Goal: Task Accomplishment & Management: Use online tool/utility

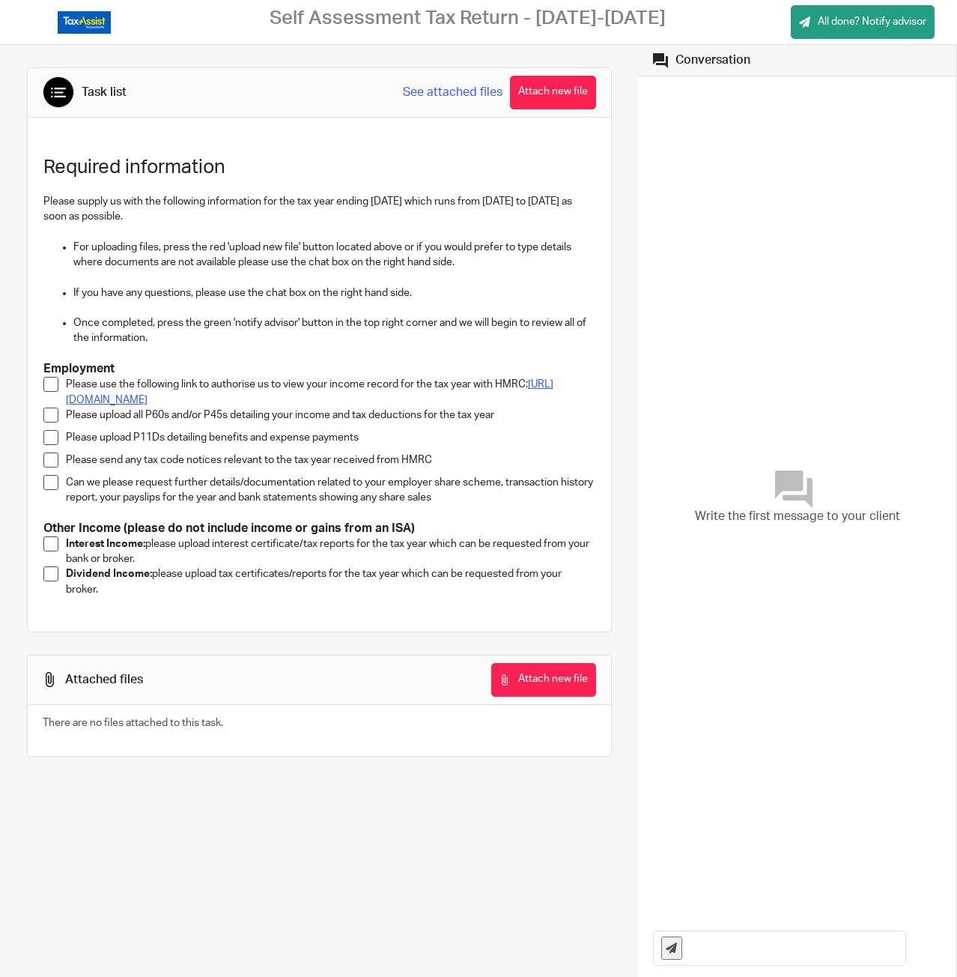
click at [263, 402] on link "[URL][DOMAIN_NAME]" at bounding box center [310, 391] width 488 height 25
click at [46, 390] on span at bounding box center [50, 384] width 15 height 15
click at [523, 693] on button "Attach new file" at bounding box center [543, 680] width 105 height 34
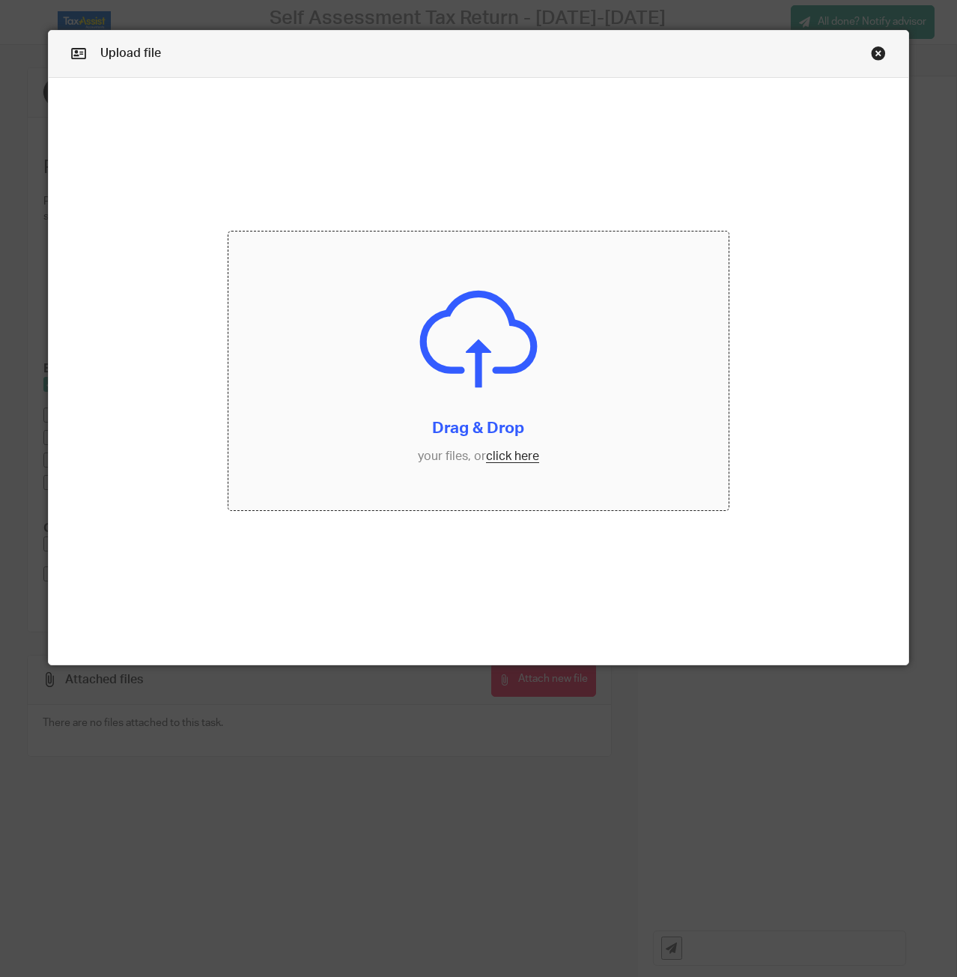
click at [269, 339] on input "file" at bounding box center [478, 370] width 500 height 278
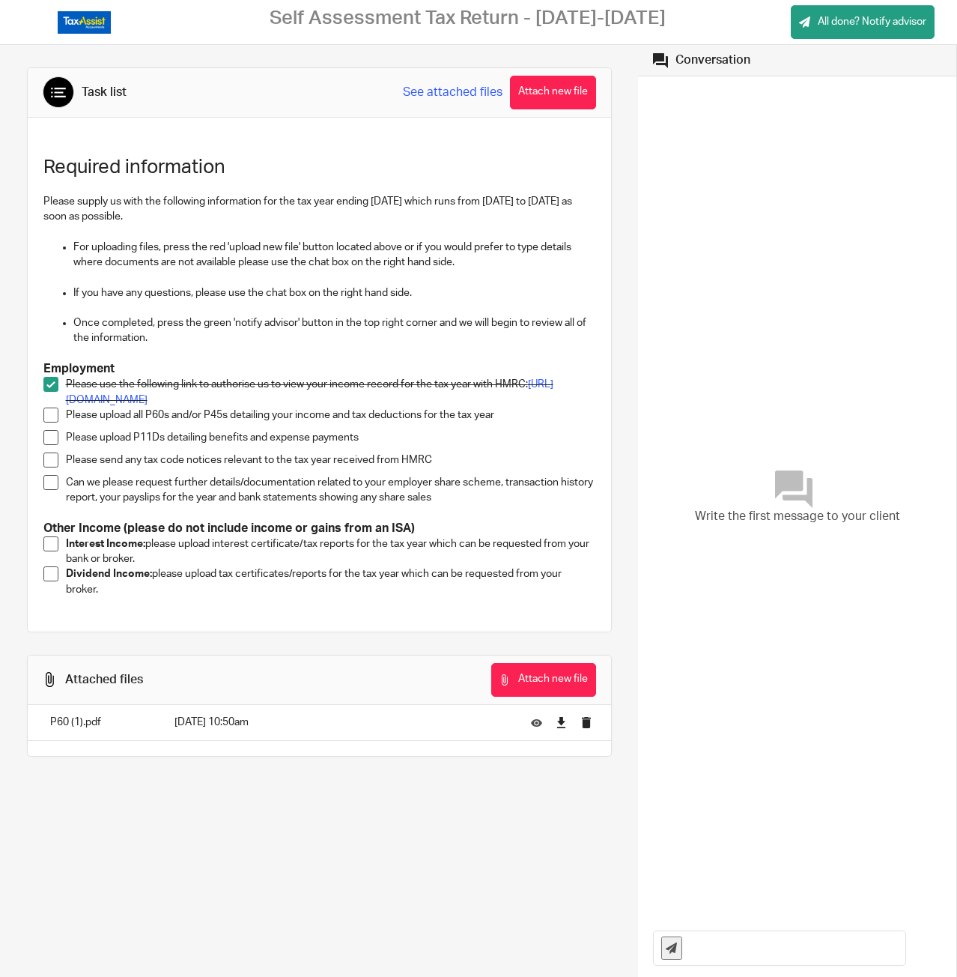
click at [50, 422] on span at bounding box center [50, 414] width 15 height 15
click at [51, 445] on span at bounding box center [50, 437] width 15 height 15
click at [44, 467] on span at bounding box center [50, 459] width 15 height 15
click at [516, 693] on button "Attach new file" at bounding box center [543, 680] width 105 height 34
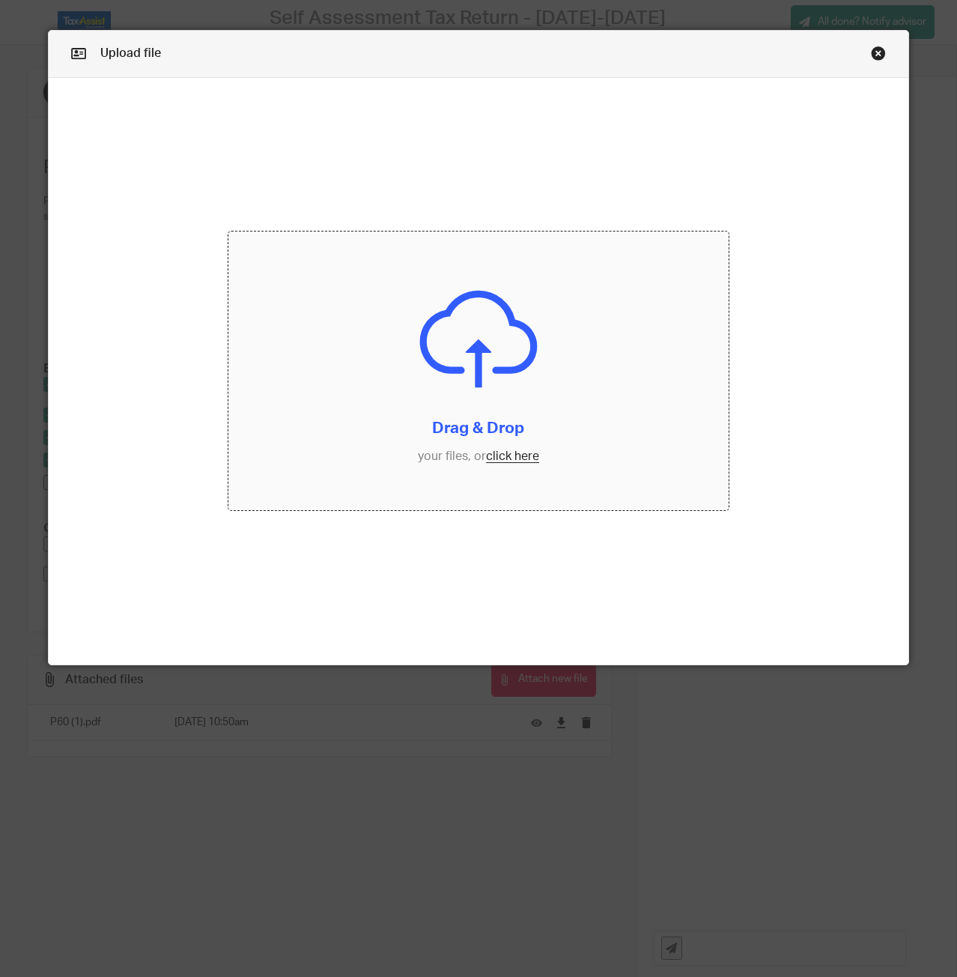
click at [466, 413] on input "file" at bounding box center [478, 370] width 500 height 278
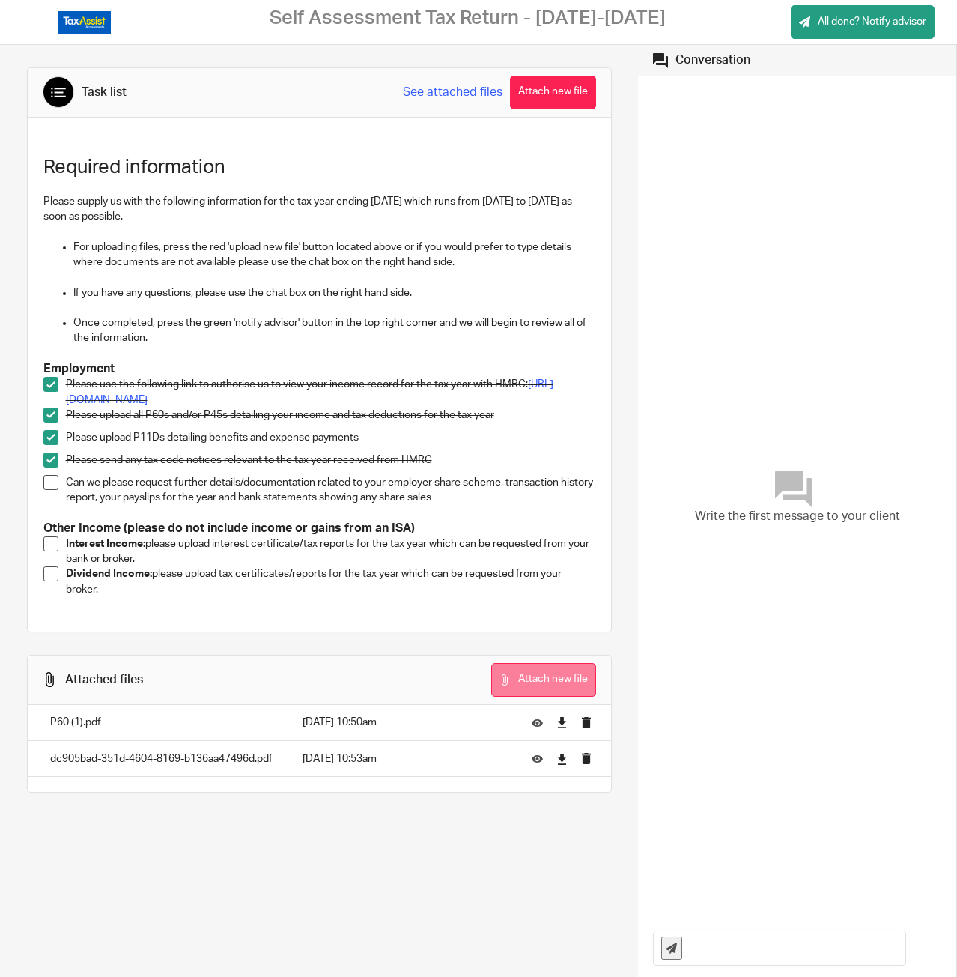
drag, startPoint x: 499, startPoint y: 696, endPoint x: 508, endPoint y: 696, distance: 9.0
click at [503, 697] on div "Attach new file" at bounding box center [503, 680] width 184 height 34
click at [526, 697] on button "Attach new file" at bounding box center [543, 680] width 105 height 34
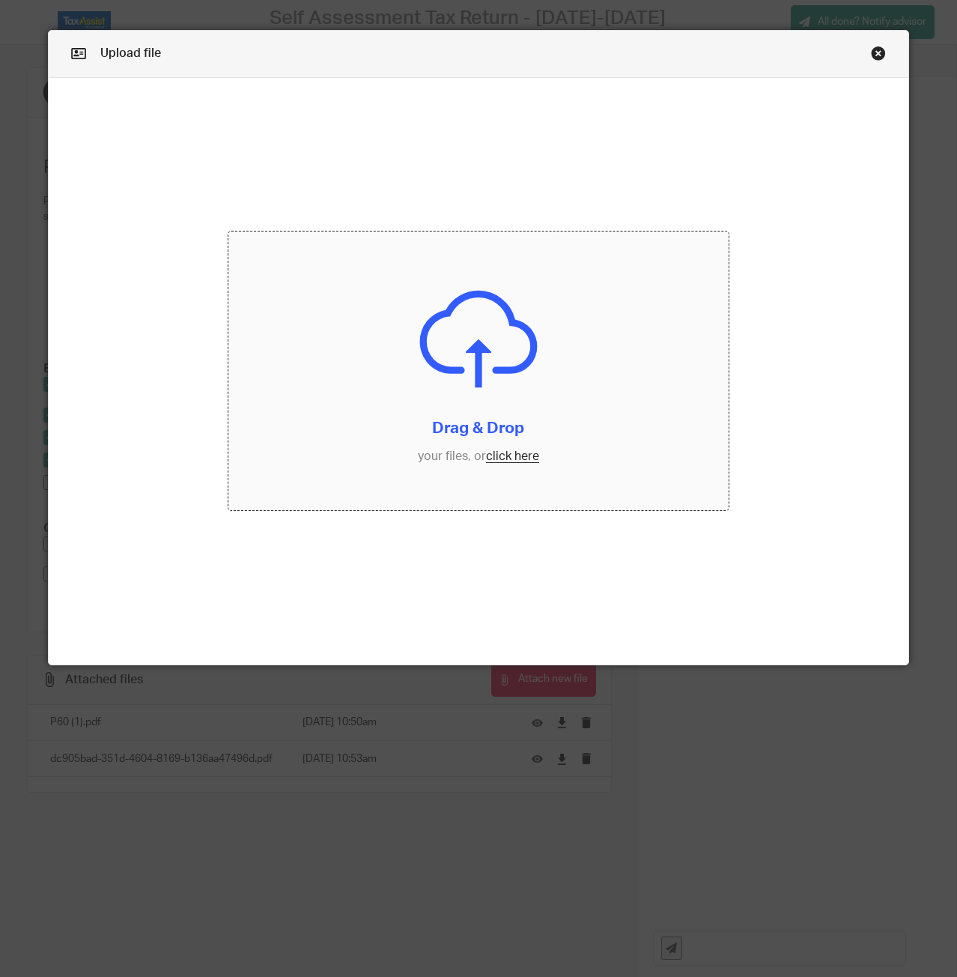
click at [423, 398] on input "file" at bounding box center [478, 370] width 500 height 278
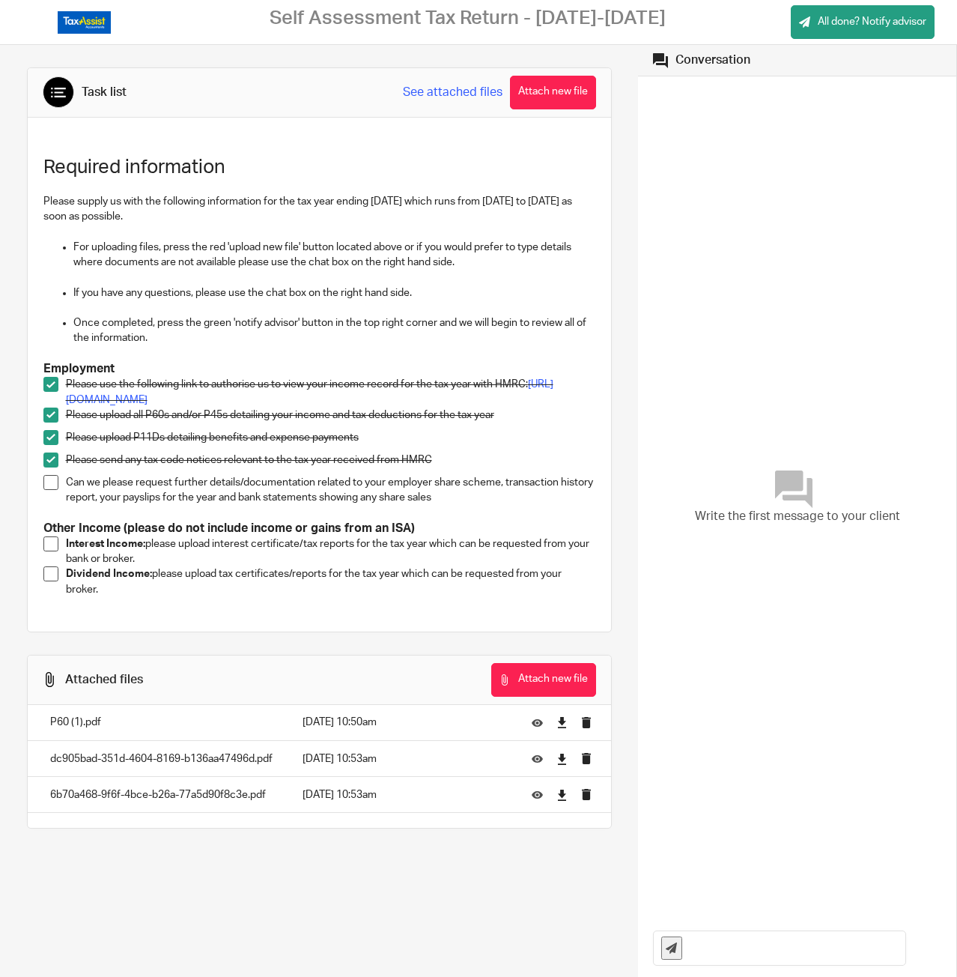
click at [511, 697] on button "Attach new file" at bounding box center [543, 680] width 105 height 34
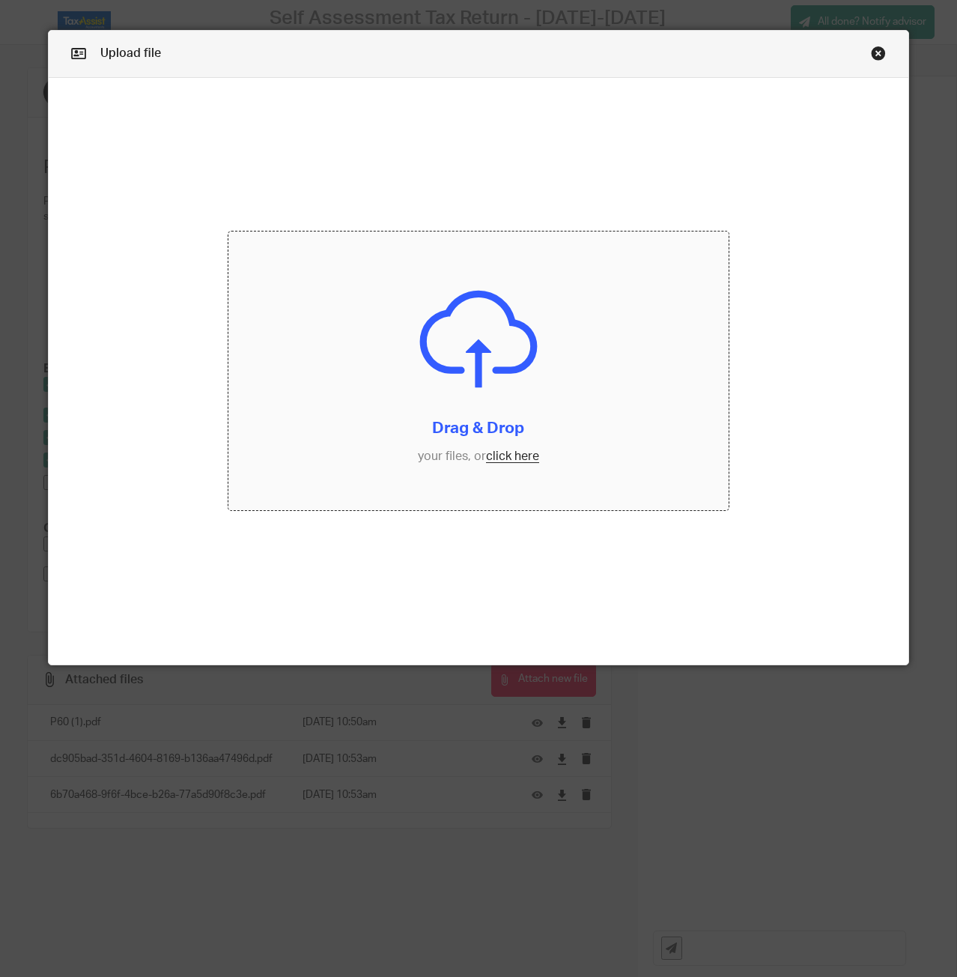
click at [493, 350] on input "file" at bounding box center [478, 370] width 500 height 278
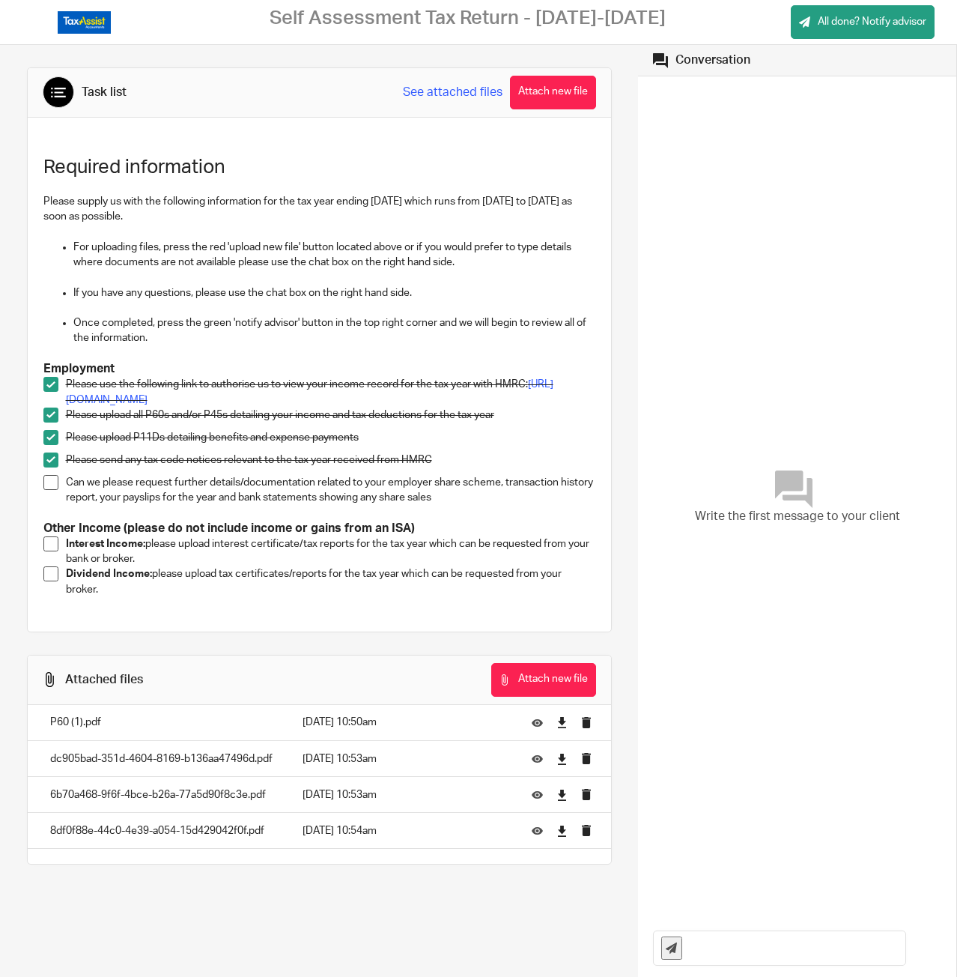
click at [49, 490] on span at bounding box center [50, 482] width 15 height 15
click at [512, 692] on button "Attach new file" at bounding box center [543, 680] width 105 height 34
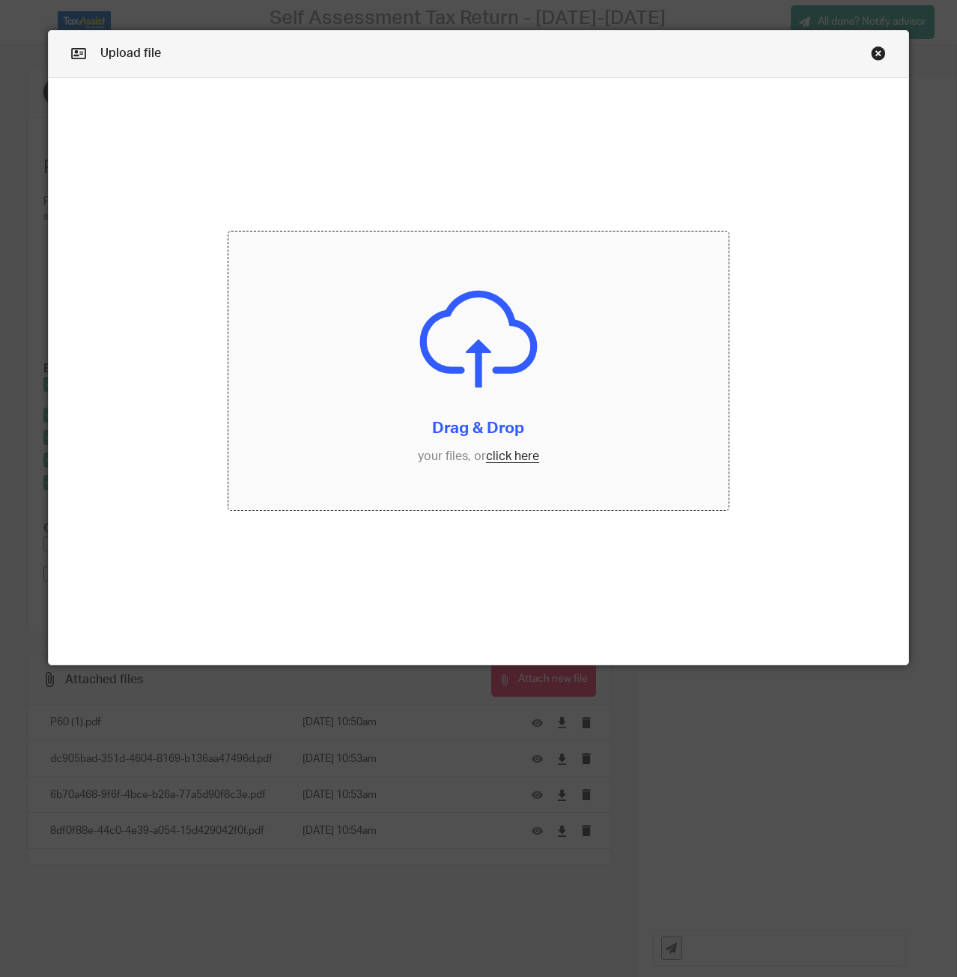
click at [498, 419] on input "file" at bounding box center [478, 370] width 500 height 278
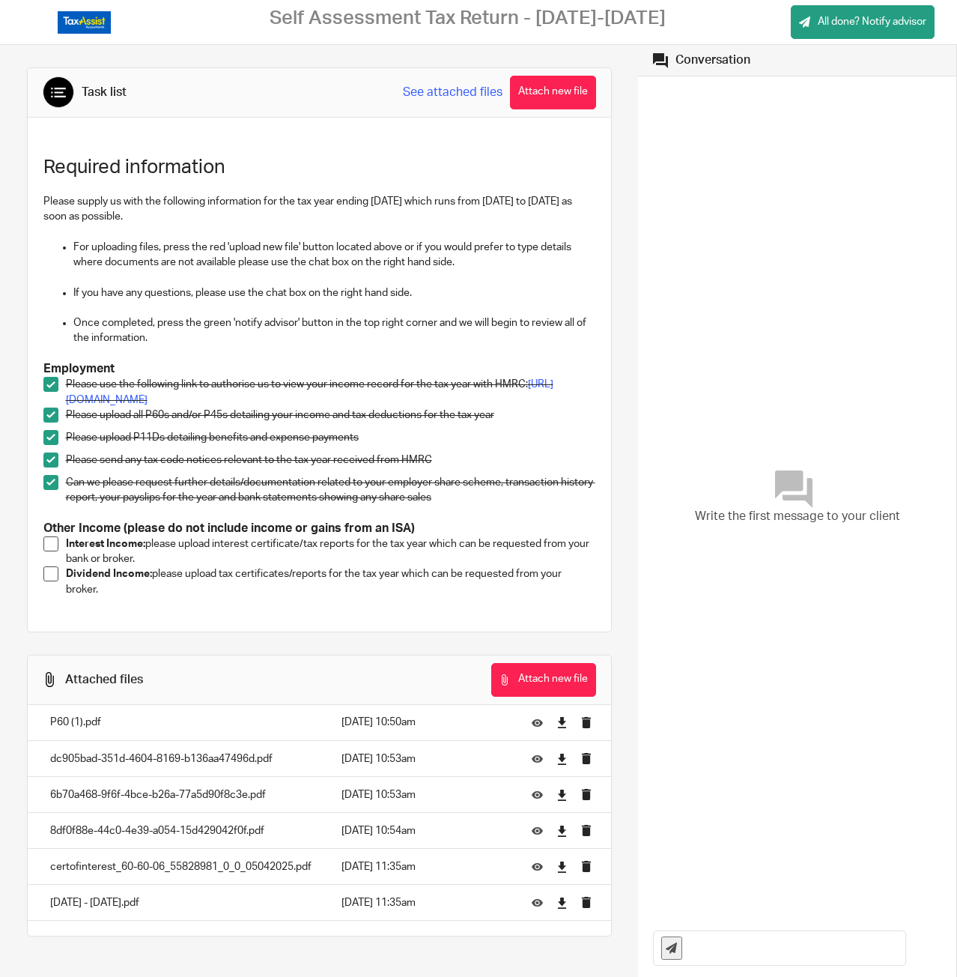
click at [49, 551] on span at bounding box center [50, 543] width 15 height 15
click at [49, 581] on span at bounding box center [50, 573] width 15 height 15
click at [856, 31] on link "All done? Notify advisor" at bounding box center [863, 22] width 144 height 34
